Goal: Task Accomplishment & Management: Use online tool/utility

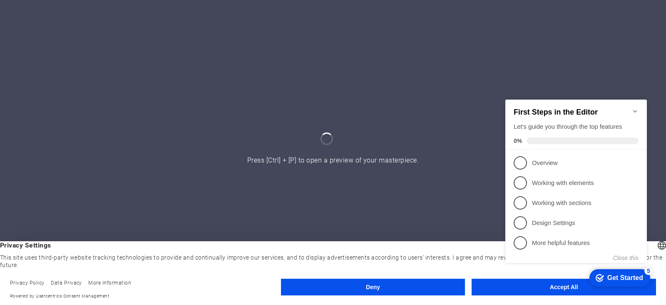
drag, startPoint x: 554, startPoint y: 290, endPoint x: 52, endPoint y: 201, distance: 509.6
click at [554, 290] on appcues-checklist "Contextual help checklist present on screen" at bounding box center [577, 189] width 151 height 205
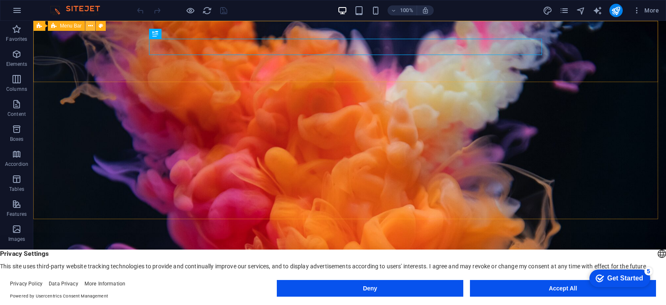
click at [92, 26] on icon at bounding box center [90, 26] width 5 height 9
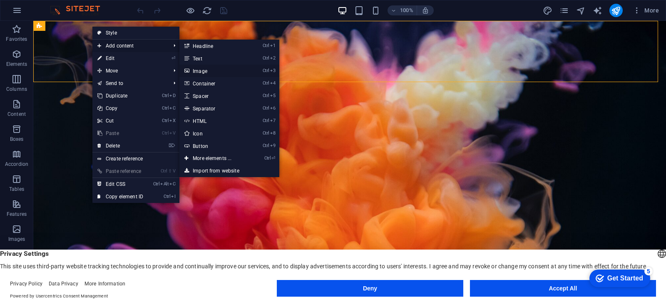
click at [200, 72] on link "Ctrl 3 Image" at bounding box center [213, 71] width 69 height 12
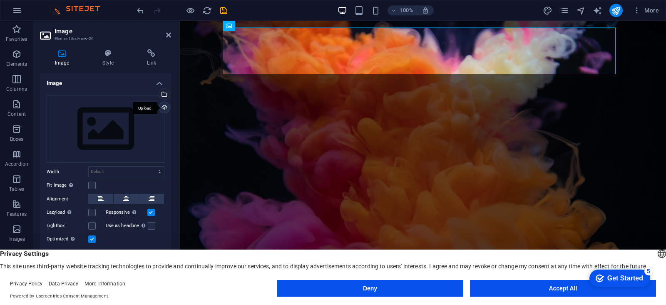
click at [164, 108] on div "Upload" at bounding box center [163, 108] width 12 height 12
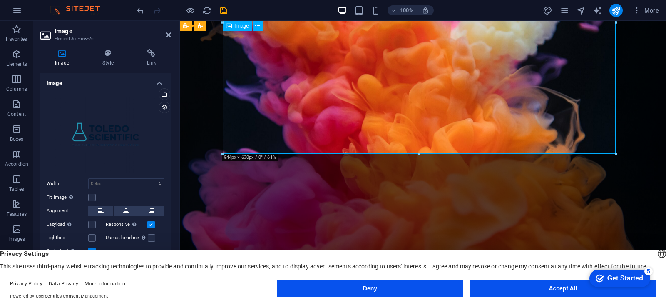
scroll to position [156, 0]
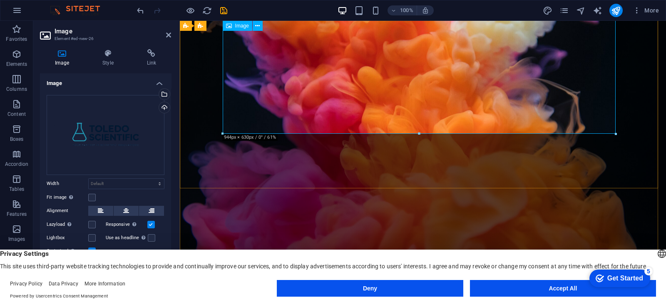
drag, startPoint x: 795, startPoint y: 152, endPoint x: 417, endPoint y: 127, distance: 378.8
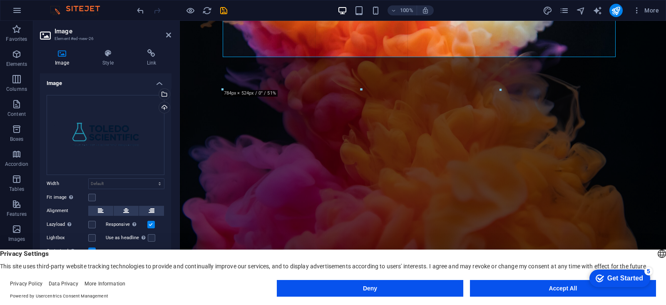
drag, startPoint x: 613, startPoint y: 134, endPoint x: 376, endPoint y: 57, distance: 249.3
type input "667"
select select "px"
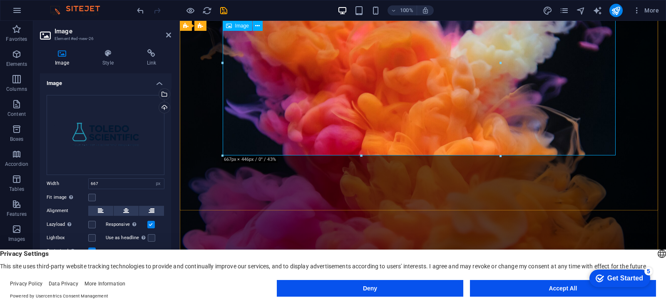
scroll to position [0, 0]
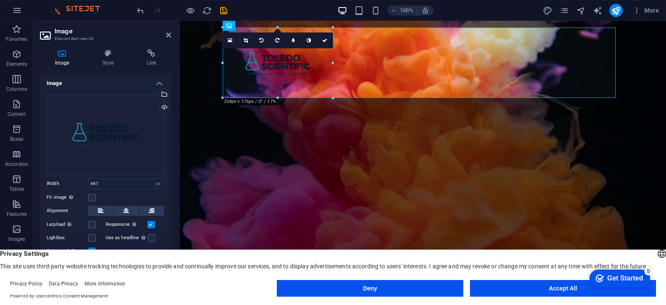
drag, startPoint x: 501, startPoint y: 119, endPoint x: 329, endPoint y: 88, distance: 174.6
type input "254"
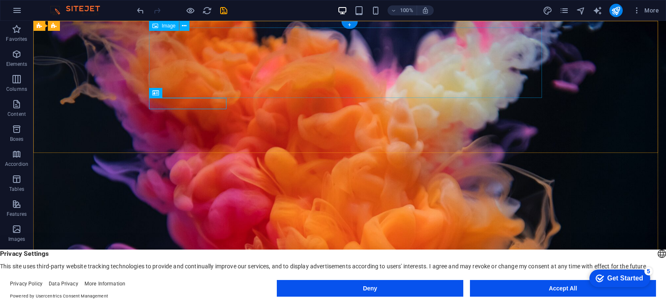
click at [181, 27] on button at bounding box center [184, 26] width 10 height 10
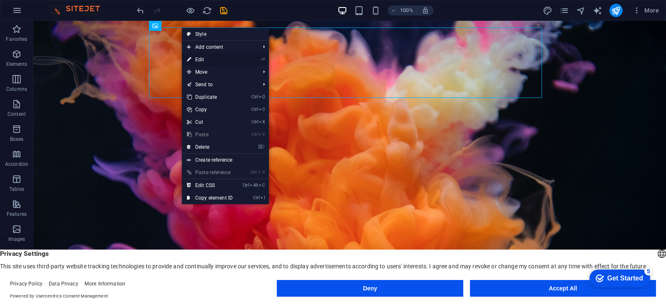
click at [198, 59] on link "⏎ Edit" at bounding box center [210, 59] width 56 height 12
select select "px"
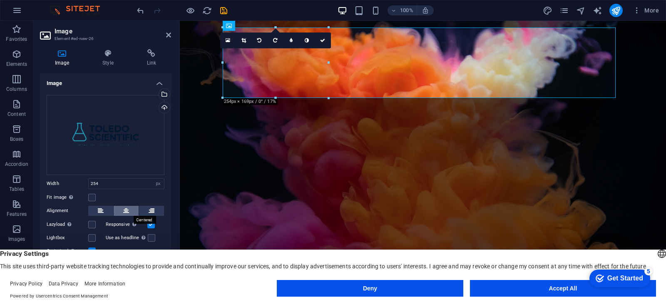
click at [124, 211] on icon at bounding box center [126, 211] width 6 height 10
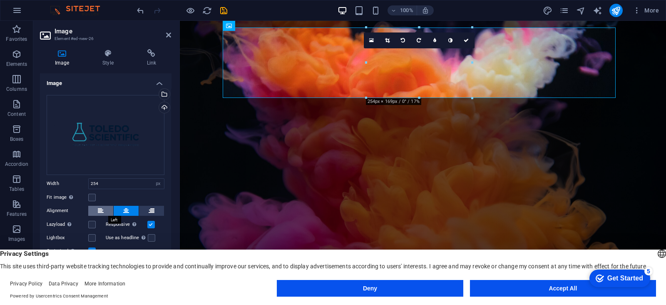
click at [102, 209] on icon at bounding box center [101, 211] width 6 height 10
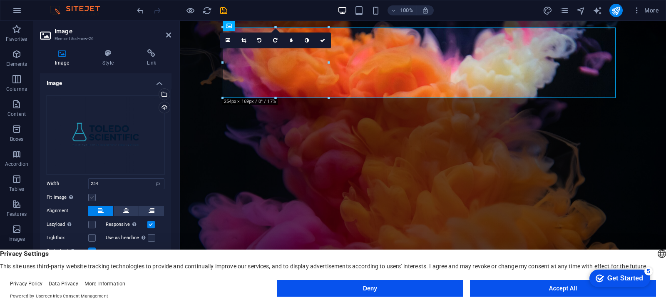
click at [92, 197] on label at bounding box center [91, 197] width 7 height 7
click at [0, 0] on input "Fit image Automatically fit image to a fixed width and height" at bounding box center [0, 0] width 0 height 0
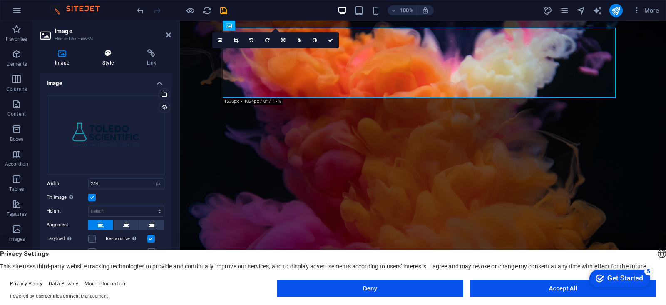
click at [117, 61] on h4 "Style" at bounding box center [109, 57] width 44 height 17
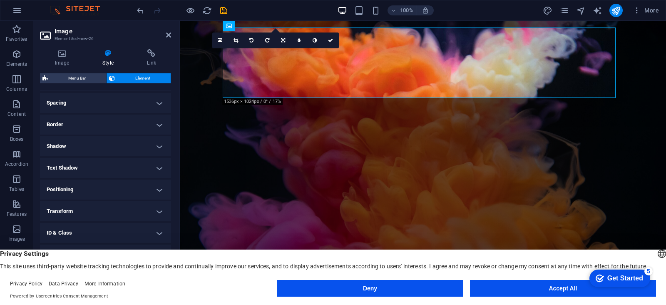
scroll to position [157, 0]
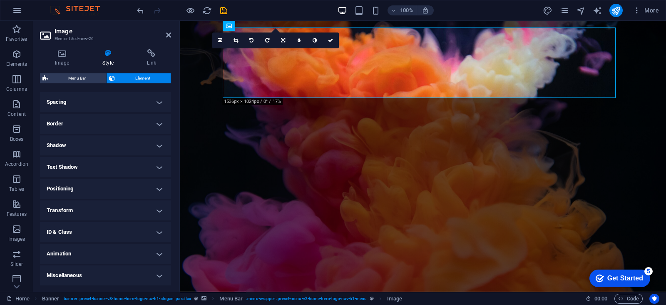
click at [162, 252] on h4 "Animation" at bounding box center [105, 253] width 131 height 20
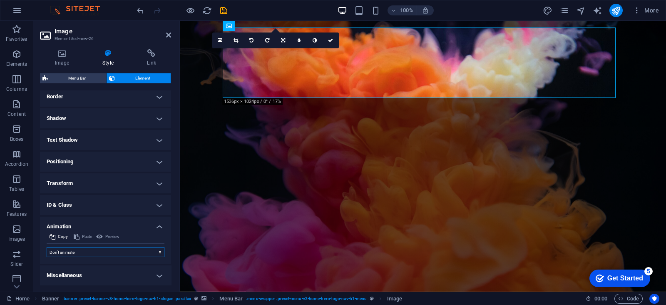
click at [123, 251] on select "Don't animate Show / Hide Slide up/down Zoom in/out Slide left to right Slide r…" at bounding box center [106, 252] width 118 height 10
select select "pulse"
click at [47, 247] on select "Don't animate Show / Hide Slide up/down Zoom in/out Slide left to right Slide r…" at bounding box center [106, 252] width 118 height 10
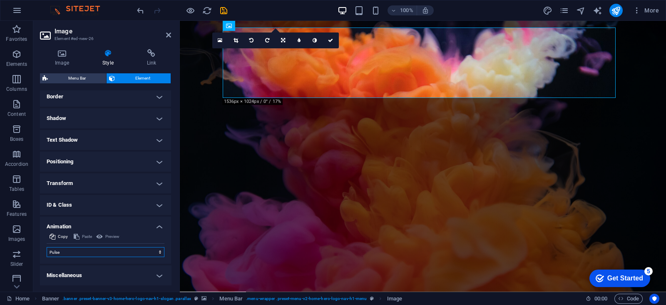
select select "scroll"
click at [73, 251] on select "Don't animate Show / Hide Slide up/down Zoom in/out Slide left to right Slide r…" at bounding box center [106, 252] width 118 height 10
click at [47, 247] on select "Don't animate Show / Hide Slide up/down Zoom in/out Slide left to right Slide r…" at bounding box center [106, 252] width 118 height 10
click at [68, 227] on h4 "Animation" at bounding box center [105, 223] width 131 height 15
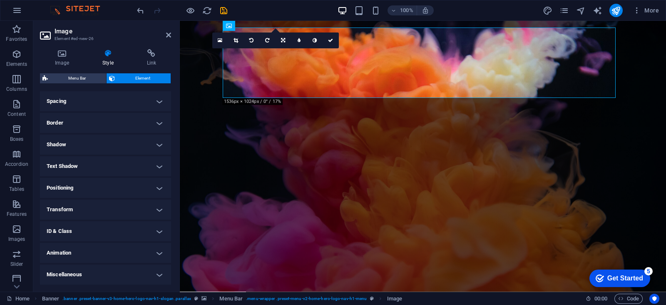
scroll to position [157, 0]
click at [81, 256] on h4 "Animation" at bounding box center [105, 253] width 131 height 20
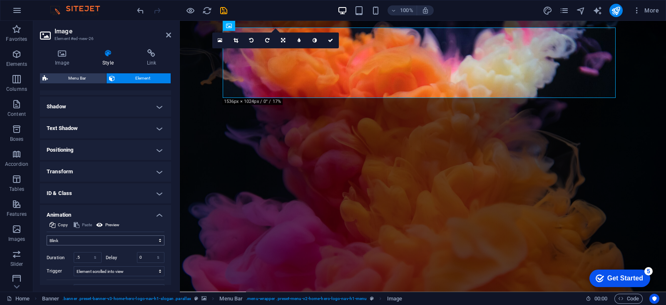
scroll to position [201, 0]
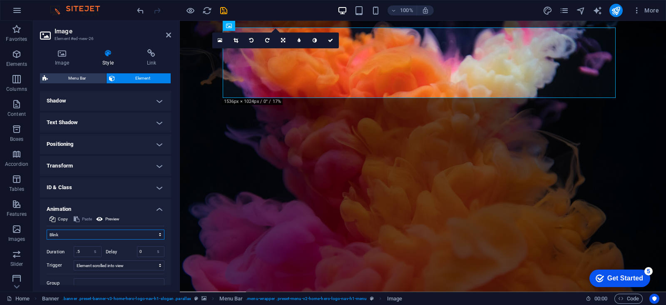
click at [82, 236] on select "Don't animate Show / Hide Slide up/down Zoom in/out Slide left to right Slide r…" at bounding box center [106, 234] width 118 height 10
click at [47, 229] on select "Don't animate Show / Hide Slide up/down Zoom in/out Slide left to right Slide r…" at bounding box center [106, 234] width 118 height 10
click at [65, 236] on select "Don't animate Show / Hide Slide up/down Zoom in/out Slide left to right Slide r…" at bounding box center [106, 234] width 118 height 10
select select "flash"
click at [47, 229] on select "Don't animate Show / Hide Slide up/down Zoom in/out Slide left to right Slide r…" at bounding box center [106, 234] width 118 height 10
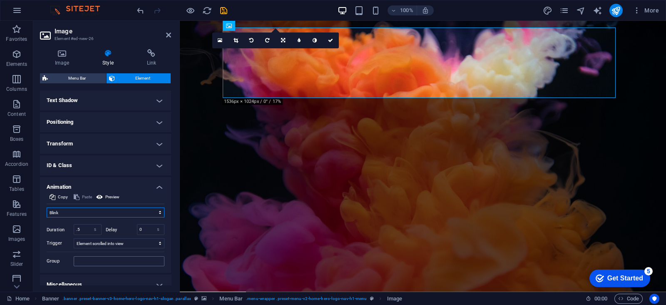
scroll to position [233, 0]
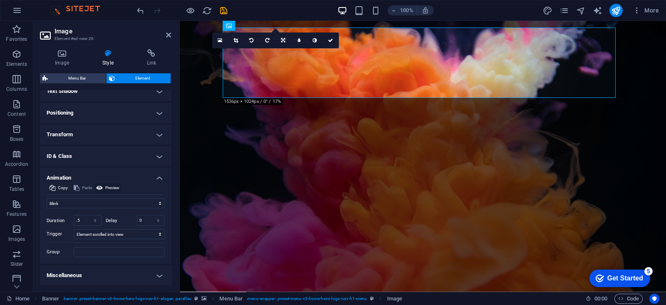
click at [118, 184] on span "Preview" at bounding box center [112, 188] width 14 height 10
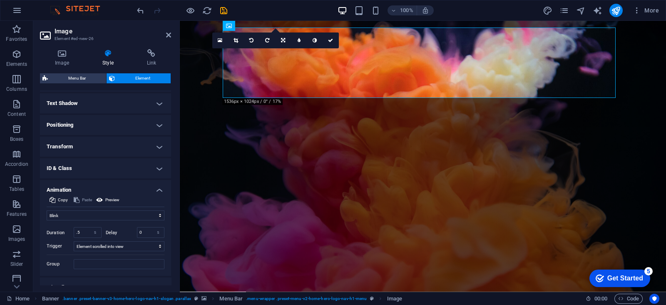
scroll to position [215, 0]
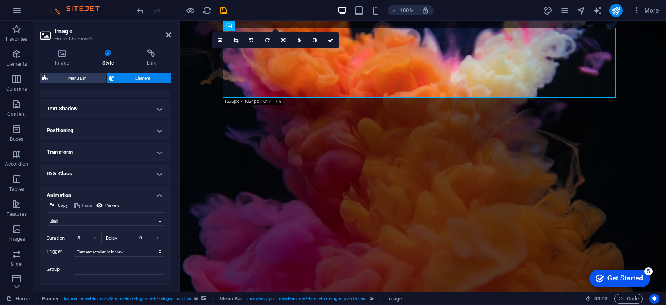
click at [149, 171] on h4 "ID & Class" at bounding box center [105, 174] width 131 height 20
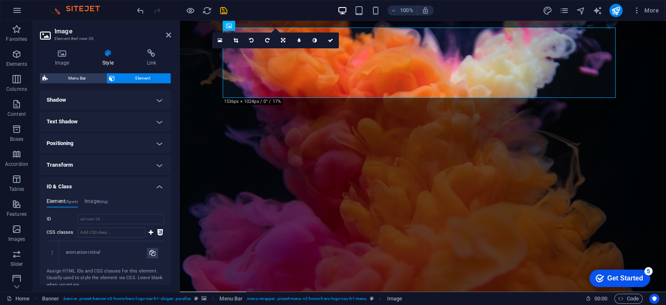
scroll to position [181, 0]
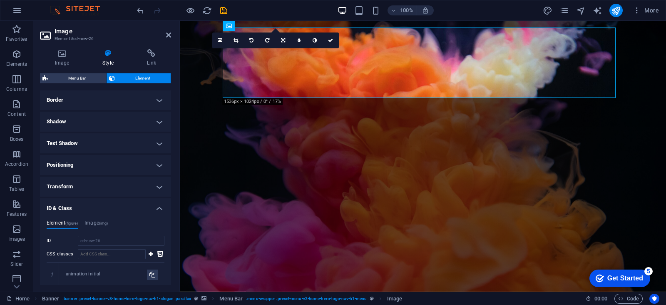
click at [97, 186] on h4 "Transform" at bounding box center [105, 186] width 131 height 20
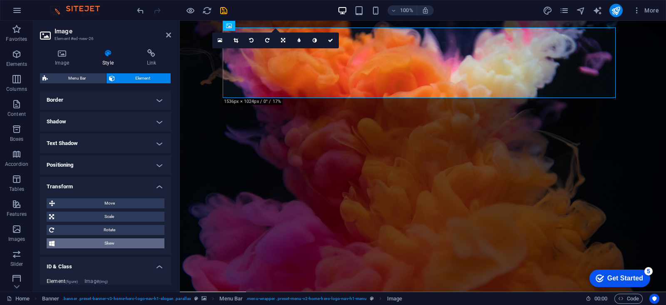
click at [111, 243] on span "Skew" at bounding box center [109, 243] width 105 height 10
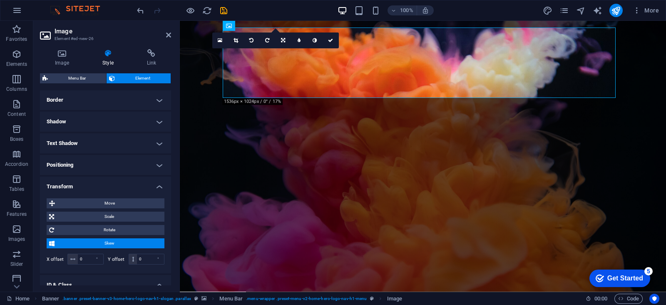
click at [111, 243] on span "Skew" at bounding box center [109, 243] width 105 height 10
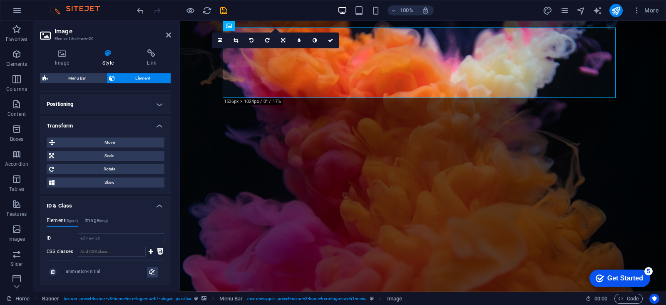
scroll to position [233, 0]
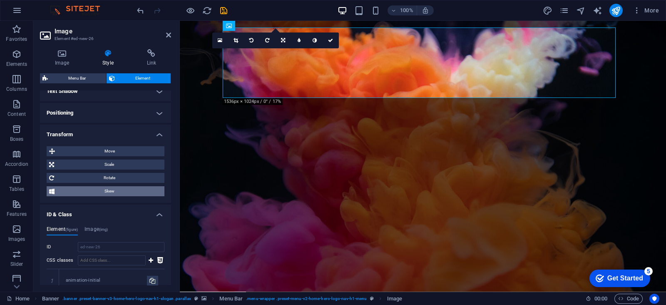
click at [115, 192] on span "Skew" at bounding box center [109, 191] width 105 height 10
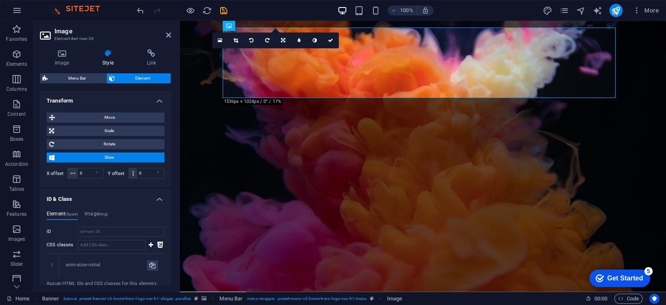
scroll to position [251, 0]
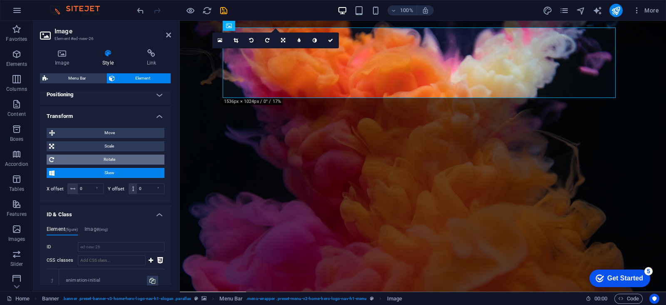
click at [127, 156] on span "Rotate" at bounding box center [109, 159] width 105 height 10
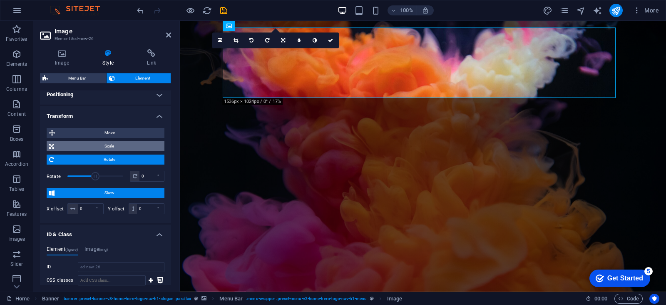
click at [126, 141] on span "Scale" at bounding box center [109, 146] width 105 height 10
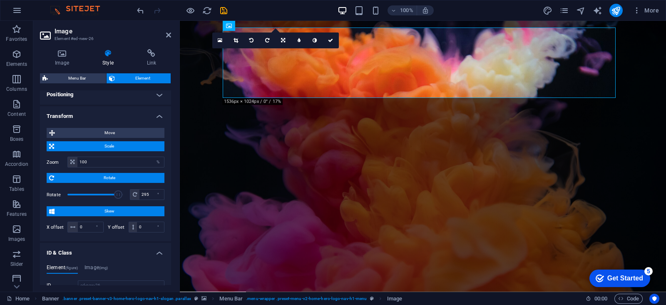
drag, startPoint x: 96, startPoint y: 194, endPoint x: 117, endPoint y: 195, distance: 20.8
click at [117, 195] on span at bounding box center [118, 194] width 8 height 8
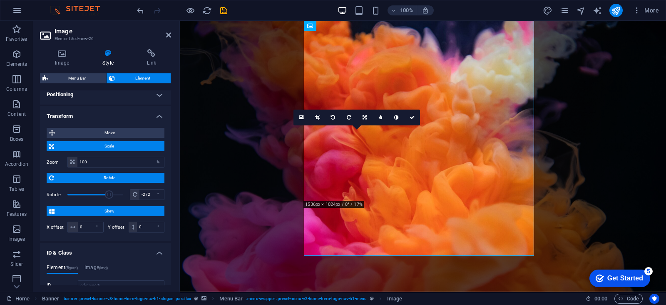
type input "-360"
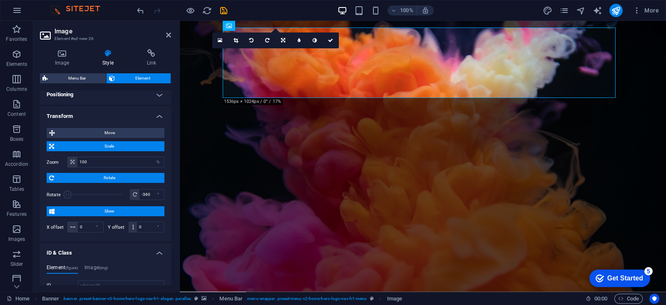
drag, startPoint x: 117, startPoint y: 195, endPoint x: 67, endPoint y: 186, distance: 50.4
click at [67, 186] on div "Rotate -360 °" at bounding box center [106, 194] width 118 height 17
click at [85, 174] on span "Rotate" at bounding box center [109, 178] width 105 height 10
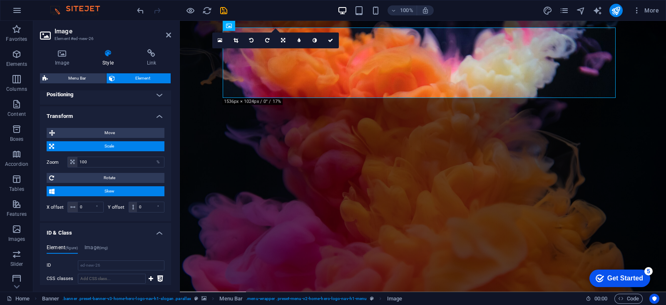
click at [68, 194] on span "Skew" at bounding box center [109, 191] width 105 height 10
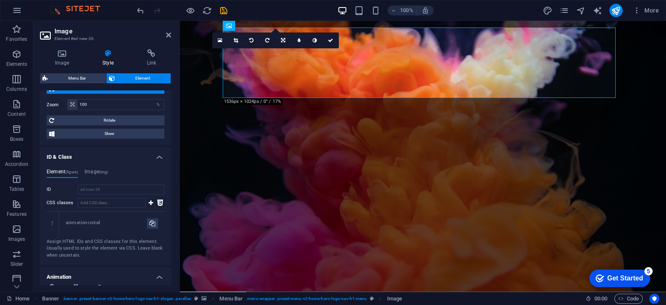
scroll to position [303, 0]
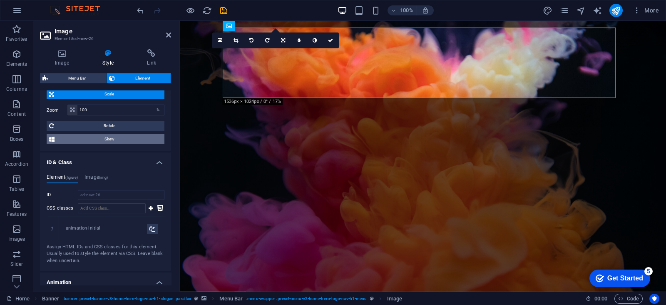
click at [114, 139] on span "Skew" at bounding box center [109, 139] width 105 height 10
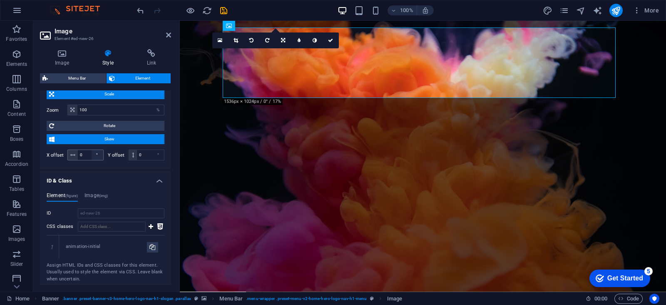
click at [98, 153] on div "°" at bounding box center [98, 155] width 12 height 10
click at [156, 151] on div "°" at bounding box center [158, 155] width 12 height 10
click at [97, 153] on div "°" at bounding box center [98, 155] width 12 height 10
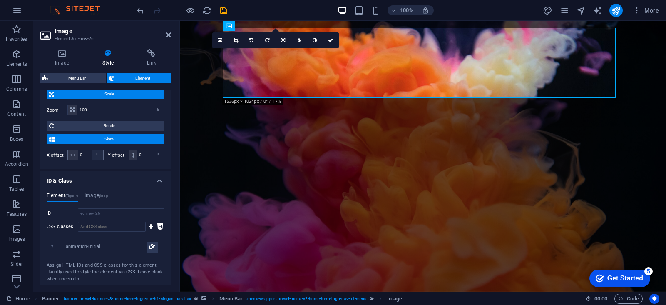
click at [97, 153] on div "°" at bounding box center [98, 155] width 12 height 10
click at [90, 156] on input "0" at bounding box center [90, 155] width 25 height 10
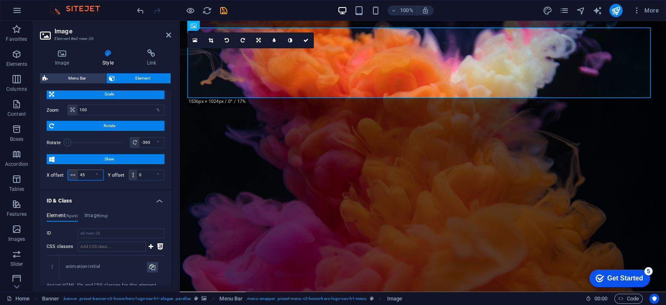
click at [87, 177] on input "45" at bounding box center [90, 175] width 25 height 10
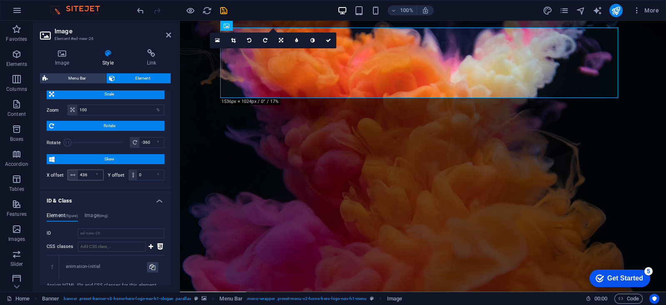
type input "360"
click at [97, 172] on div "°" at bounding box center [98, 175] width 12 height 10
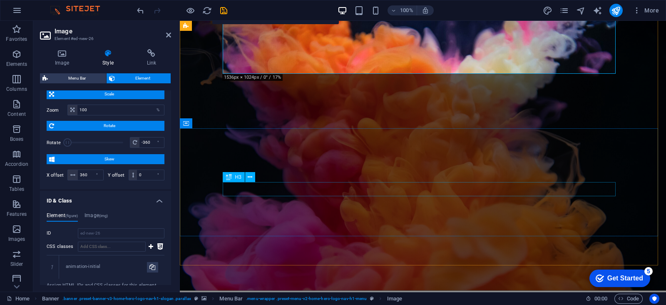
scroll to position [0, 0]
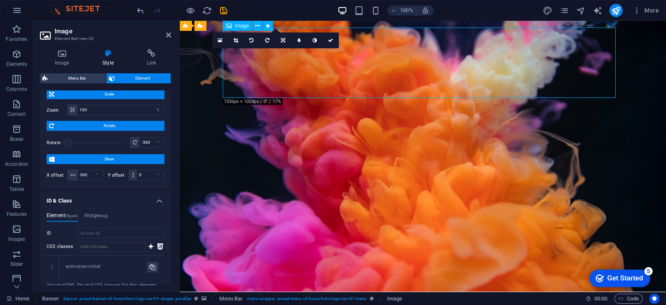
click at [238, 42] on icon at bounding box center [235, 40] width 5 height 5
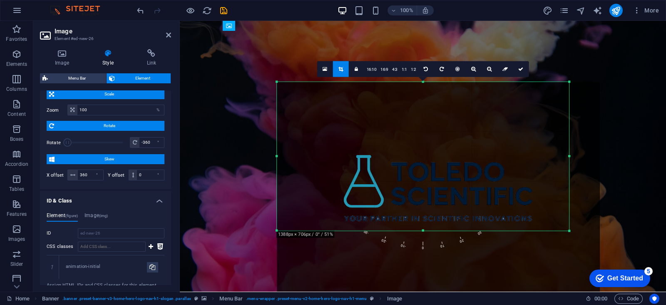
drag, startPoint x: 583, startPoint y: 263, endPoint x: 551, endPoint y: 195, distance: 75.2
click at [551, 195] on div "180 170 160 150 140 130 120 110 100 90 80 70 60 50 40 30 20 10 0 -10 -20 -30 -4…" at bounding box center [423, 156] width 292 height 149
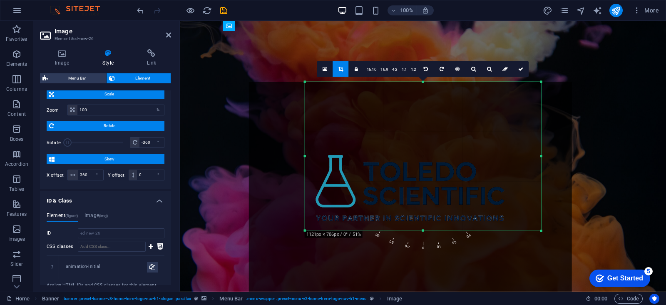
drag, startPoint x: 276, startPoint y: 82, endPoint x: 332, endPoint y: 161, distance: 96.7
click at [332, 161] on div "180 170 160 150 140 130 120 110 100 90 80 70 60 50 40 30 20 10 0 -10 -20 -30 -4…" at bounding box center [423, 156] width 236 height 149
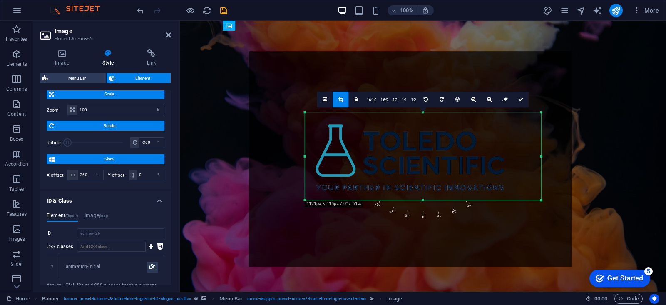
drag, startPoint x: 427, startPoint y: 82, endPoint x: 423, endPoint y: 143, distance: 61.3
click at [423, 143] on div "180 170 160 150 140 130 120 110 100 90 80 70 60 50 40 30 20 10 0 -10 -20 -30 -4…" at bounding box center [423, 155] width 236 height 87
click at [504, 97] on icon at bounding box center [504, 99] width 5 height 5
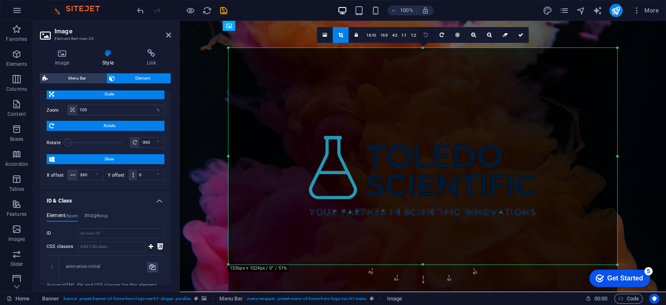
click at [428, 36] on link at bounding box center [426, 35] width 16 height 16
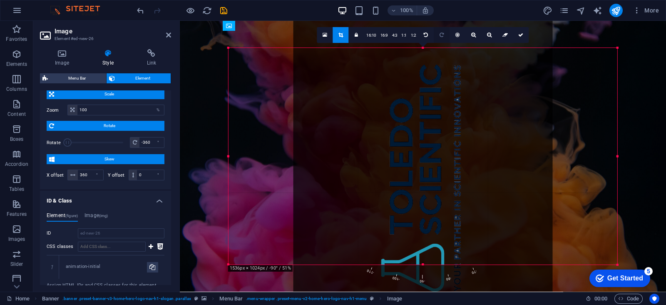
click at [441, 34] on icon at bounding box center [442, 34] width 4 height 5
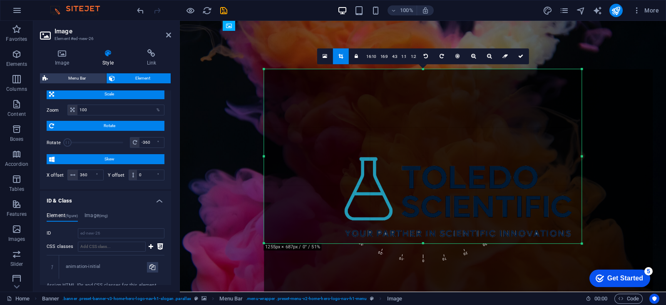
drag, startPoint x: 618, startPoint y: 263, endPoint x: 547, endPoint y: 220, distance: 82.9
click at [547, 220] on div "180 170 160 150 140 130 120 110 100 90 80 70 60 50 40 30 20 10 0 -10 -20 -30 -4…" at bounding box center [423, 156] width 318 height 174
click at [265, 72] on div at bounding box center [264, 156] width 3 height 174
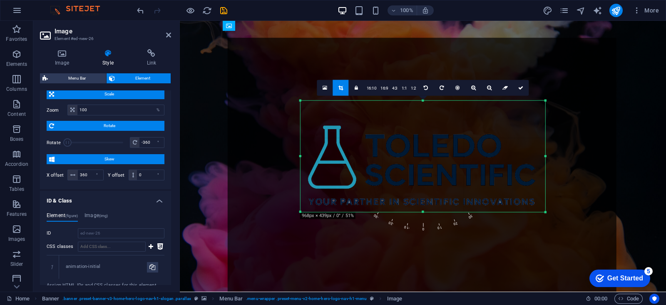
drag, startPoint x: 265, startPoint y: 70, endPoint x: 339, endPoint y: 133, distance: 97.5
click at [338, 133] on div "180 170 160 150 140 130 120 110 100 90 80 70 60 50 40 30 20 10 0 -10 -20 -30 -4…" at bounding box center [423, 156] width 245 height 111
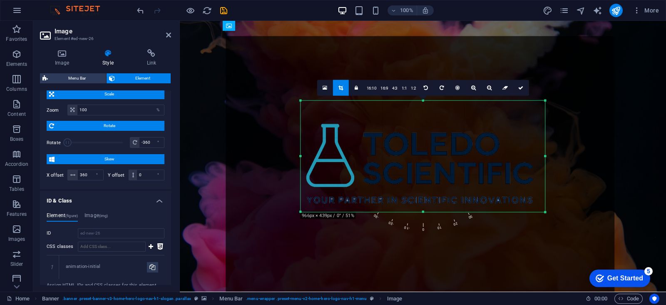
click at [338, 131] on div at bounding box center [420, 165] width 389 height 259
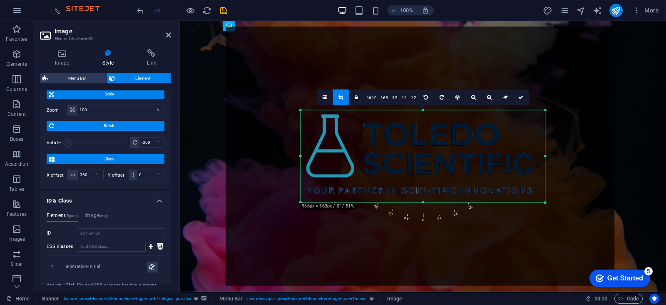
drag, startPoint x: 422, startPoint y: 100, endPoint x: 424, endPoint y: 120, distance: 19.6
click at [424, 120] on div "180 170 160 150 140 130 120 110 100 90 80 70 60 50 40 30 20 10 0 -10 -20 -30 -4…" at bounding box center [423, 156] width 244 height 92
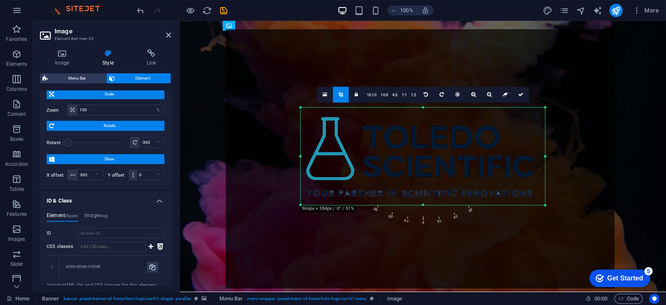
drag, startPoint x: 422, startPoint y: 110, endPoint x: 426, endPoint y: 104, distance: 6.6
click at [426, 107] on div "180 170 160 150 140 130 120 110 100 90 80 70 60 50 40 30 20 10 0 -10 -20 -30 -4…" at bounding box center [423, 155] width 244 height 97
click at [426, 104] on div at bounding box center [420, 158] width 389 height 259
click at [519, 97] on link at bounding box center [521, 95] width 16 height 16
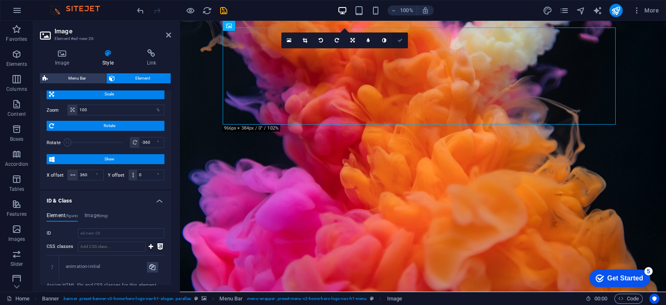
click at [400, 42] on icon at bounding box center [399, 40] width 5 height 5
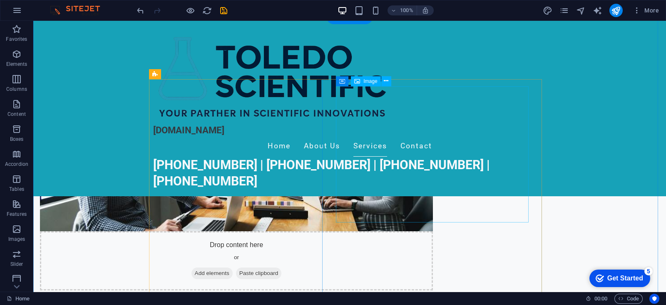
scroll to position [589, 0]
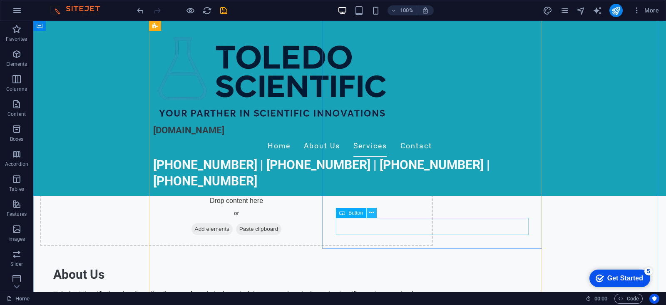
click at [371, 214] on icon at bounding box center [371, 212] width 5 height 9
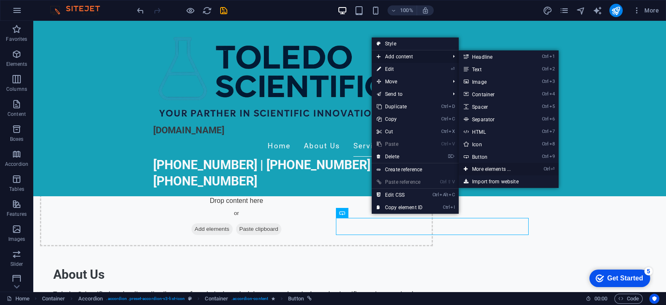
click at [487, 171] on link "Ctrl ⏎ More elements ..." at bounding box center [493, 169] width 69 height 12
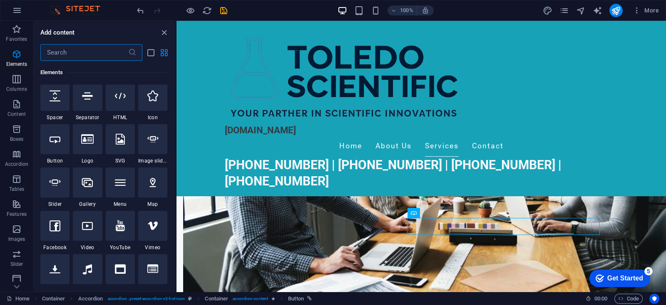
scroll to position [141, 0]
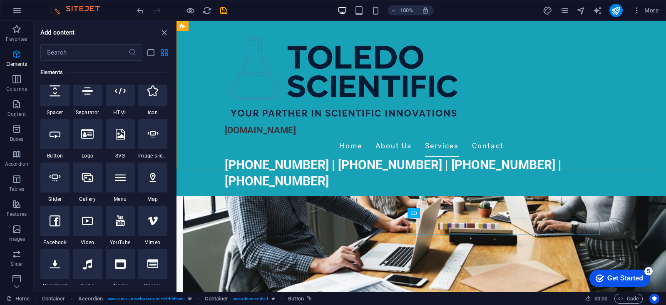
click at [219, 127] on div "[DOMAIN_NAME] Home About Us Services Contact [PHONE_NUMBER] | [PHONE_NUMBER] | …" at bounding box center [420, 108] width 489 height 175
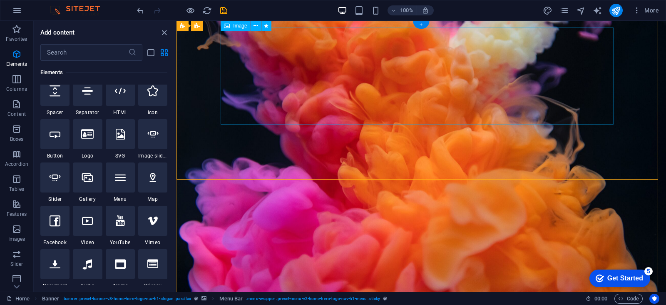
scroll to position [0, 0]
click at [255, 26] on icon at bounding box center [255, 26] width 5 height 9
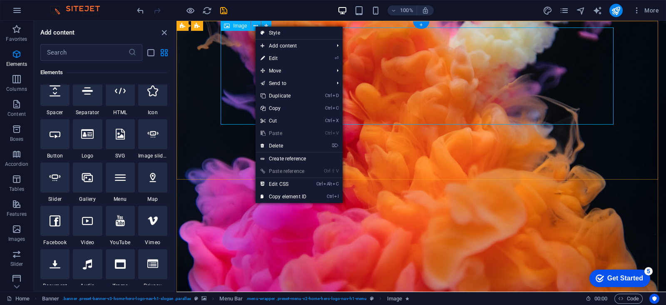
drag, startPoint x: 434, startPoint y: 73, endPoint x: 238, endPoint y: 50, distance: 196.5
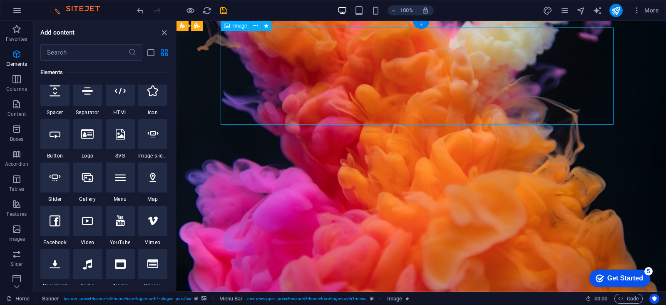
select select "flash"
select select "s"
select select "scroll"
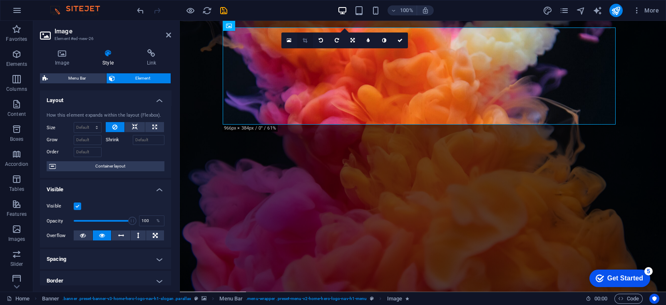
click at [303, 39] on icon at bounding box center [305, 40] width 5 height 5
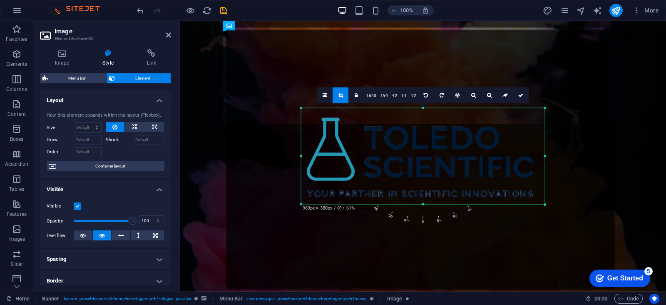
click at [543, 203] on div at bounding box center [544, 204] width 5 height 5
click at [375, 94] on link "16:10" at bounding box center [371, 96] width 14 height 16
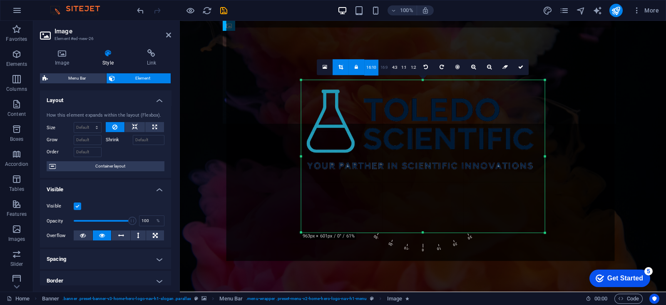
click at [382, 65] on link "16:9" at bounding box center [384, 68] width 12 height 16
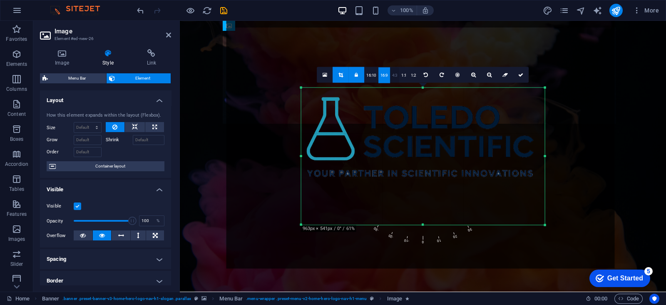
click at [397, 74] on link "4:3" at bounding box center [395, 75] width 10 height 16
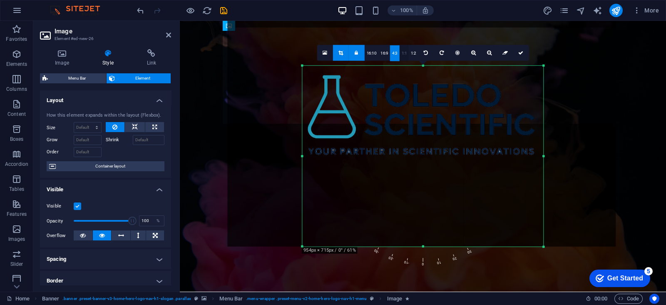
click at [405, 57] on link "1:1" at bounding box center [405, 53] width 10 height 16
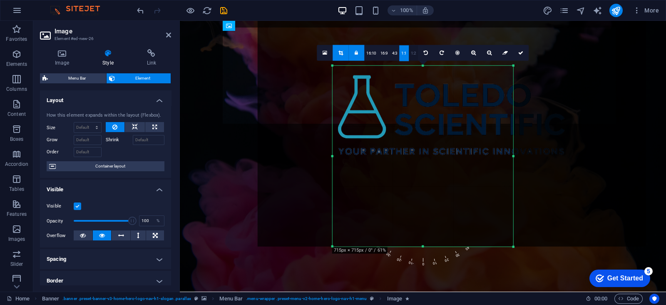
click at [414, 52] on link "1:2" at bounding box center [414, 53] width 10 height 16
